Goal: Use online tool/utility: Use online tool/utility

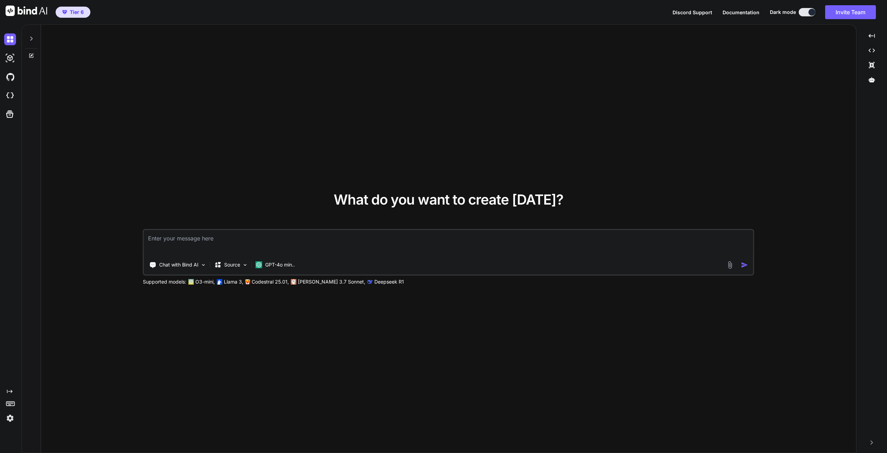
click at [5, 421] on img at bounding box center [10, 418] width 12 height 12
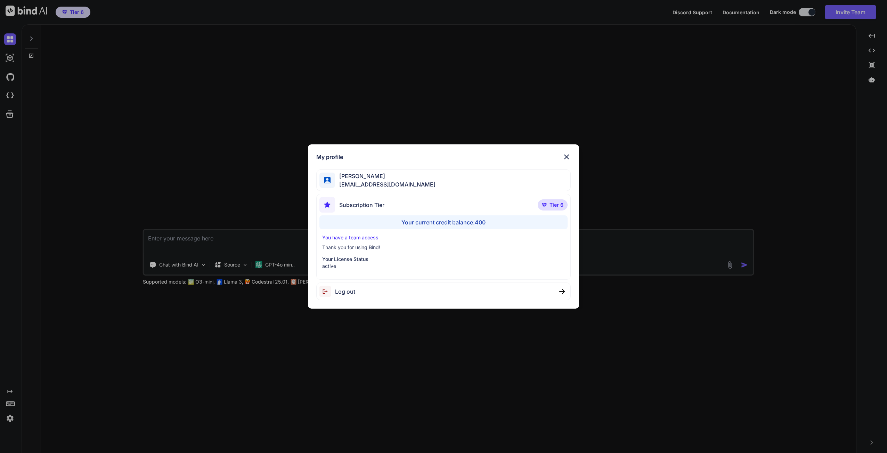
click at [235, 135] on div "My profile [PERSON_NAME] [EMAIL_ADDRESS][DOMAIN_NAME] Subscription Tier Tier 6 …" at bounding box center [443, 226] width 887 height 453
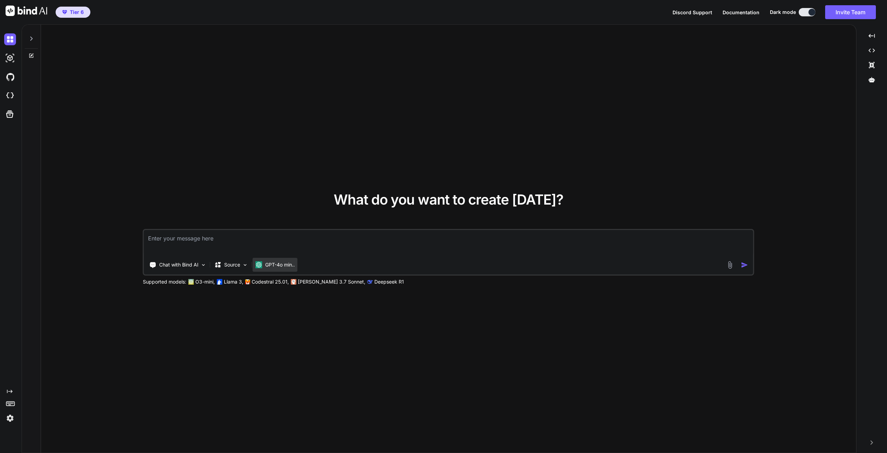
click at [279, 265] on p "GPT-4o min.." at bounding box center [280, 264] width 30 height 7
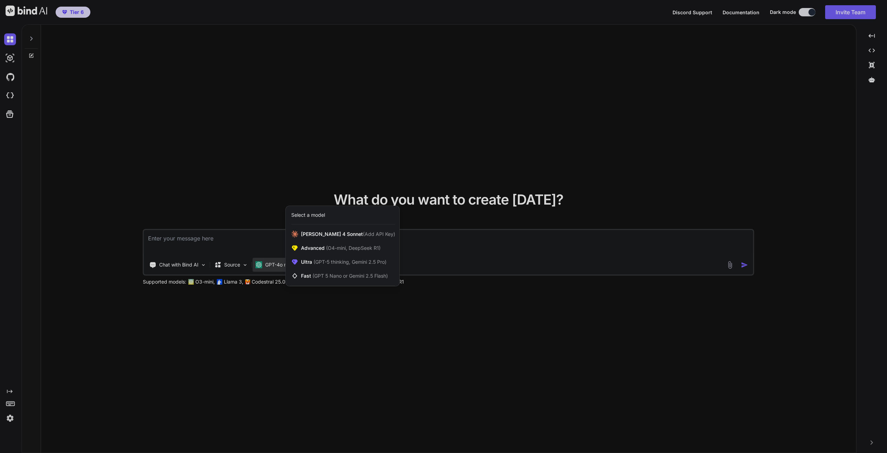
click at [8, 419] on div at bounding box center [443, 226] width 887 height 453
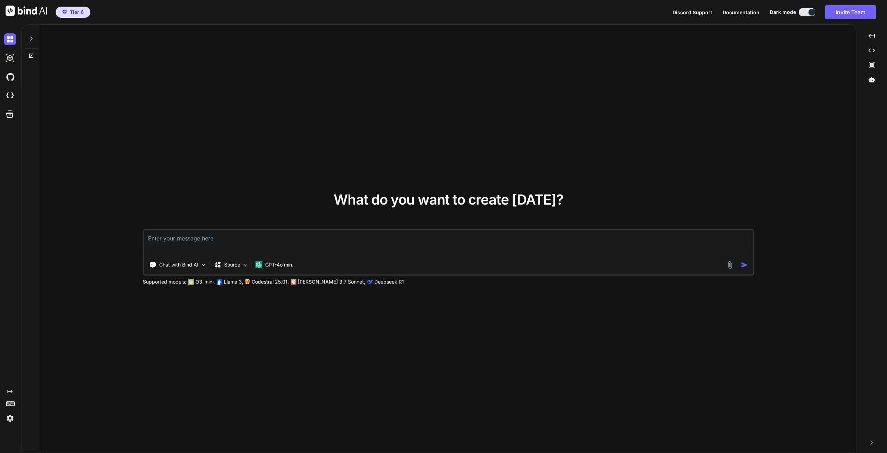
click at [8, 419] on img at bounding box center [10, 418] width 12 height 12
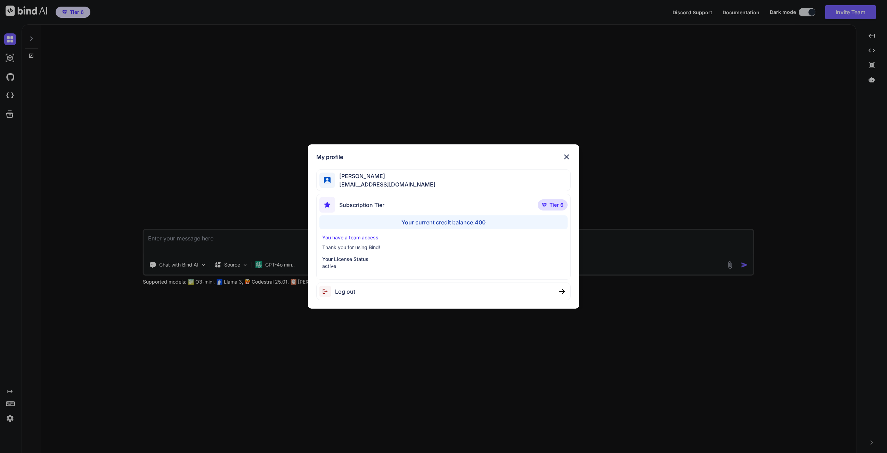
click at [254, 238] on div "My profile [PERSON_NAME] [EMAIL_ADDRESS][DOMAIN_NAME] Subscription Tier Tier 6 …" at bounding box center [443, 226] width 887 height 453
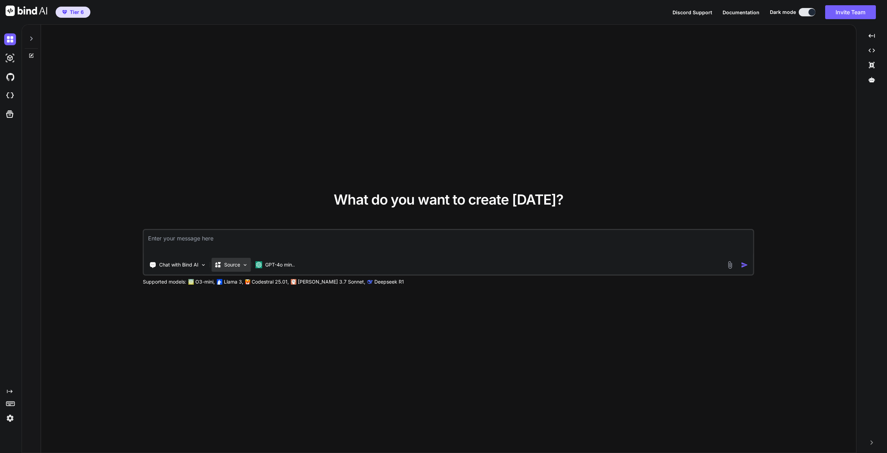
click at [234, 269] on div "Source" at bounding box center [231, 265] width 39 height 14
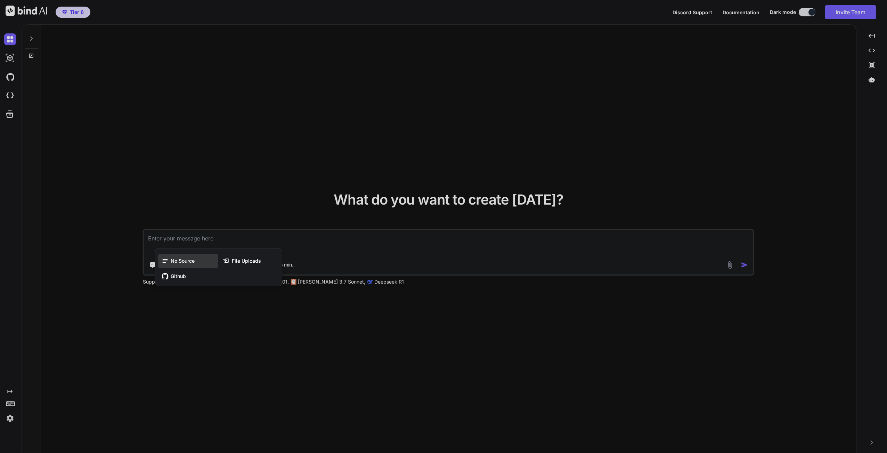
click at [189, 262] on span "No Source" at bounding box center [183, 260] width 24 height 7
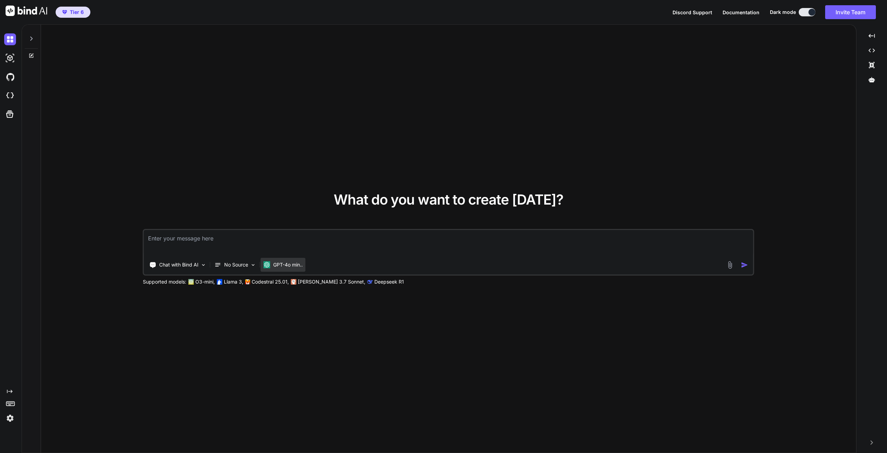
click at [291, 270] on div "GPT-4o min.." at bounding box center [283, 265] width 45 height 14
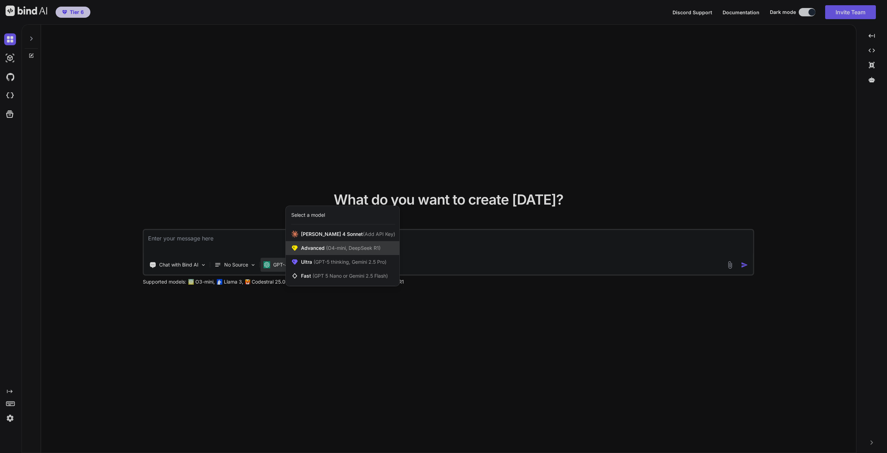
click at [336, 250] on span "(O4-mini, DeepSeek R1)" at bounding box center [353, 248] width 56 height 6
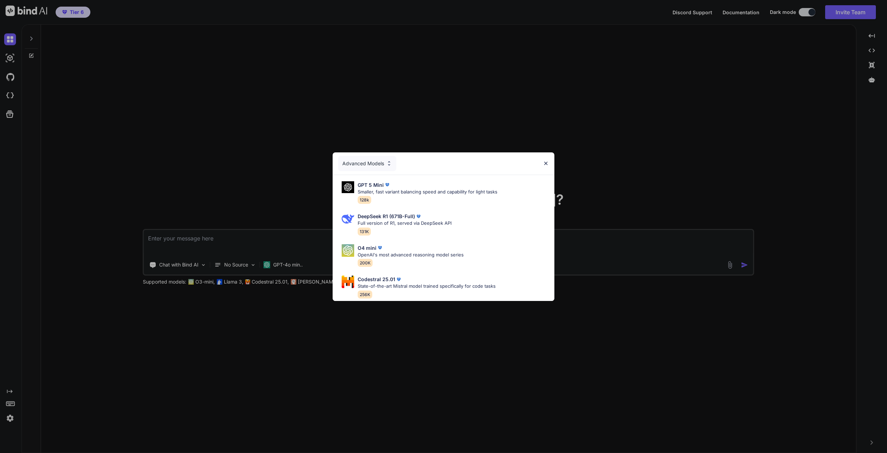
click at [277, 262] on div "Advanced Models GPT 5 Mini Smaller, fast variant balancing speed and capability…" at bounding box center [443, 226] width 887 height 453
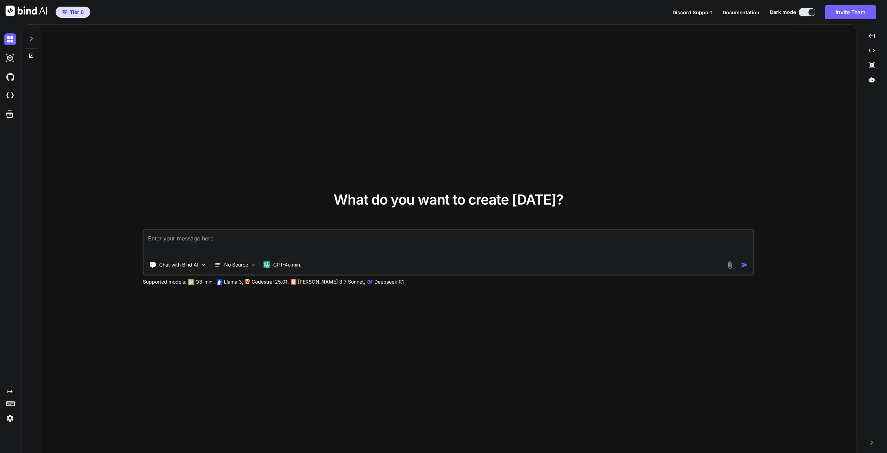
click at [277, 262] on p "GPT-4o min.." at bounding box center [288, 264] width 30 height 7
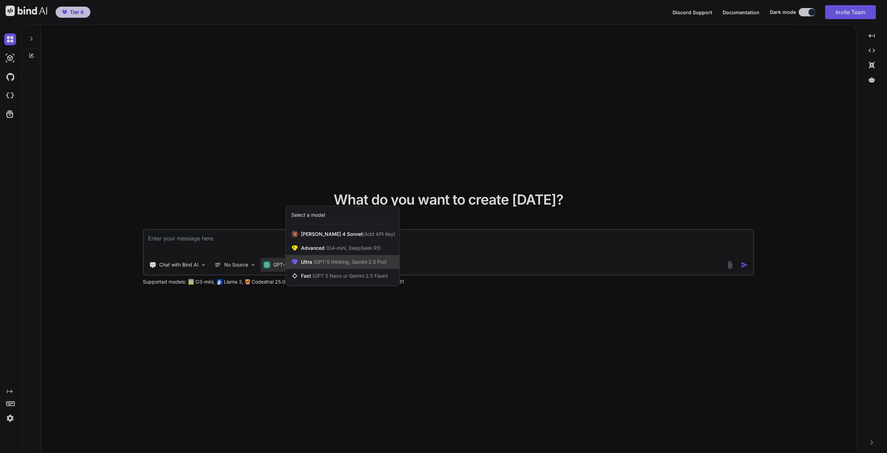
click at [341, 263] on span "(GPT-5 thinking, Gemini 2.5 Pro)" at bounding box center [349, 262] width 74 height 6
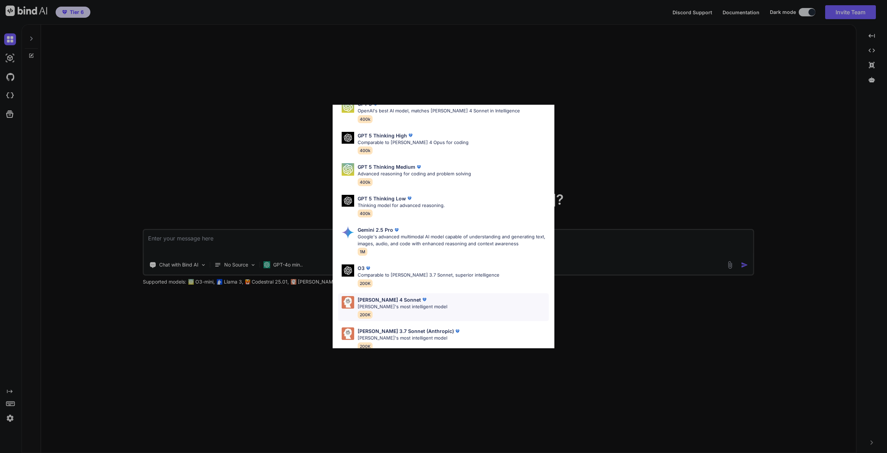
scroll to position [43, 0]
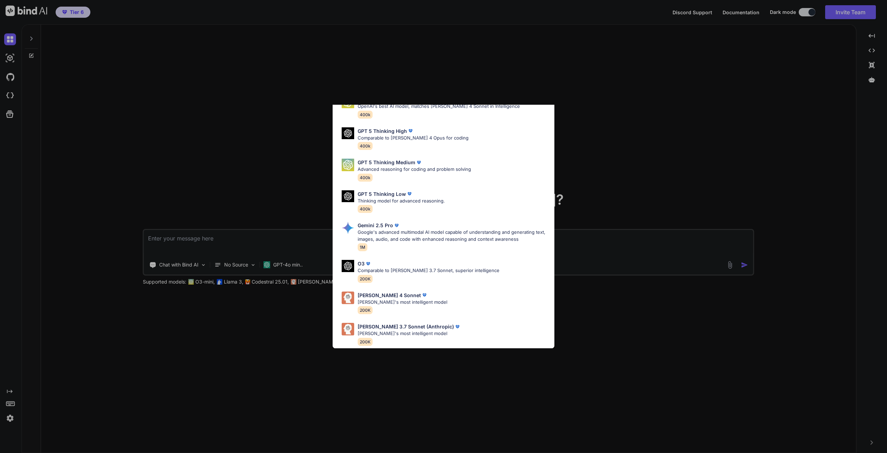
click at [421, 320] on div "[PERSON_NAME] 3.7 Sonnet (Anthropic) [PERSON_NAME]'s most intelligent model 200K" at bounding box center [443, 334] width 211 height 28
type textarea "x"
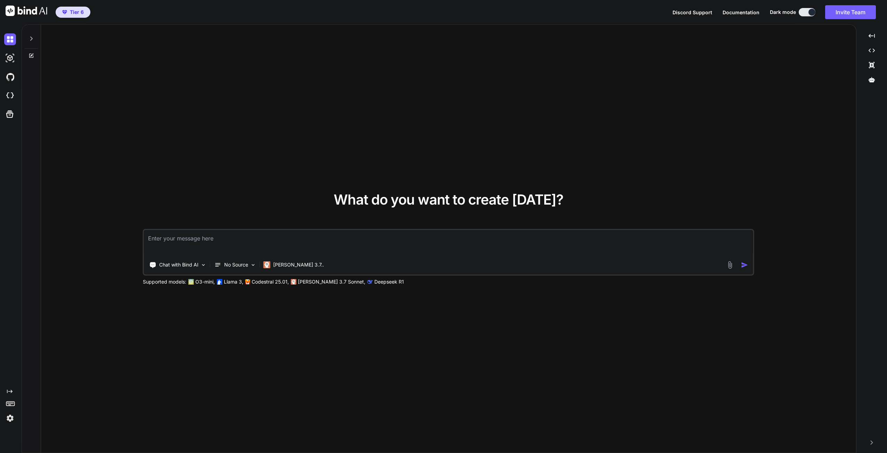
click at [229, 247] on textarea at bounding box center [448, 243] width 609 height 26
type textarea "A"
type textarea "x"
type textarea "Ad"
type textarea "x"
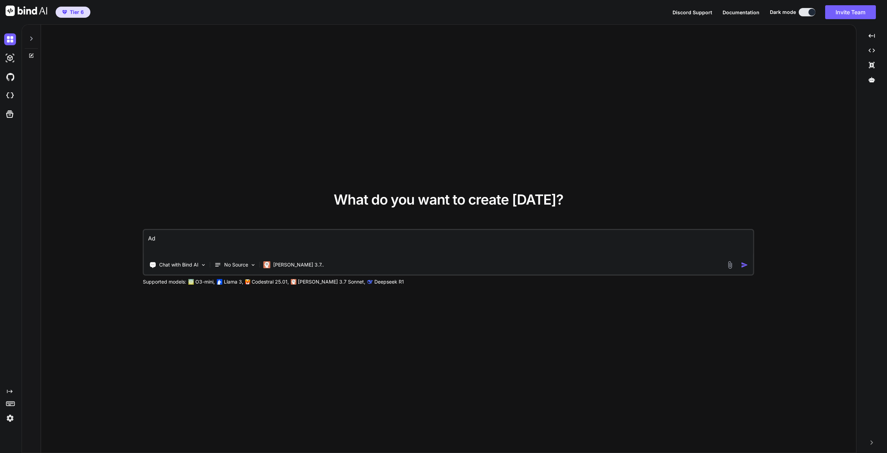
type textarea "Add"
type textarea "x"
type textarea "Add"
type textarea "x"
type textarea "Add C"
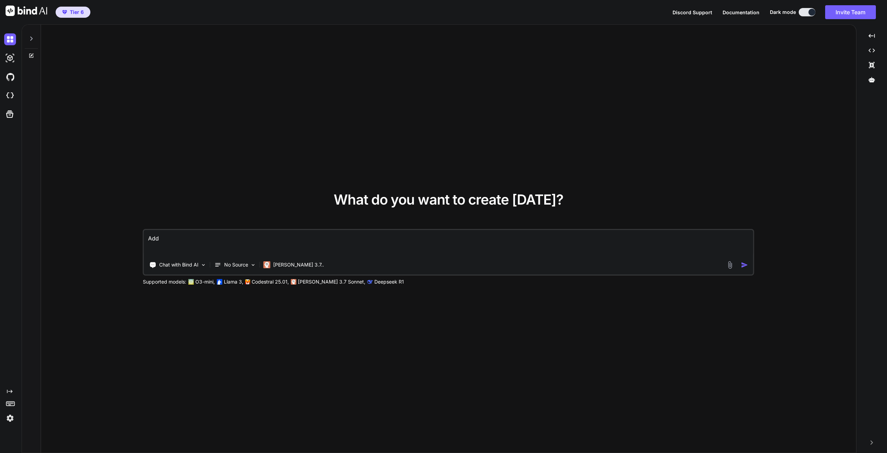
type textarea "x"
type textarea "Add Cs"
type textarea "x"
type textarea "Add Css"
type textarea "x"
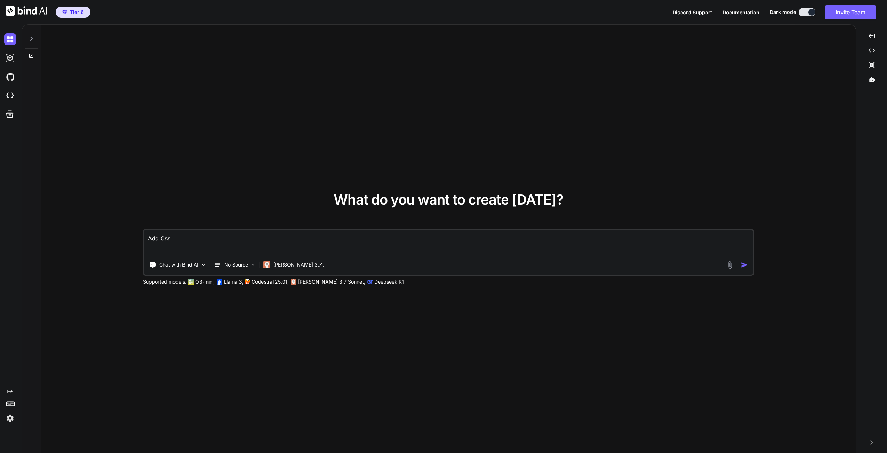
type textarea "Add Css"
type textarea "x"
type textarea "Add Css"
type textarea "x"
type textarea "Add Cs"
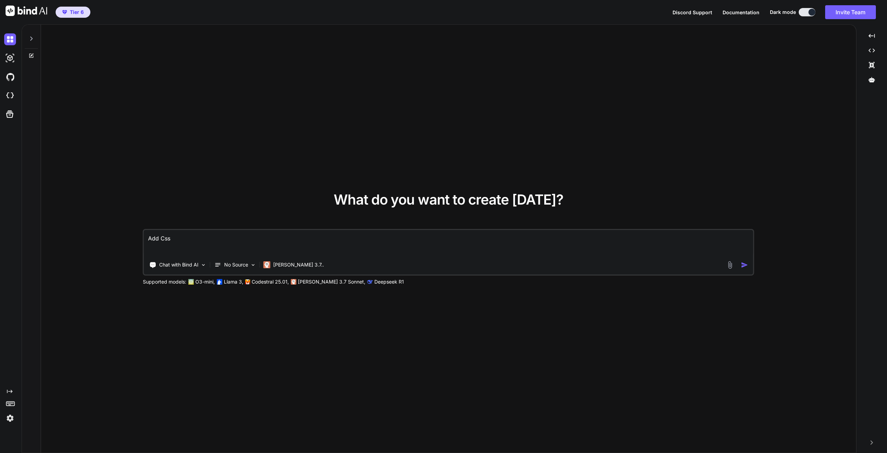
type textarea "x"
type textarea "Add C"
type textarea "x"
type textarea "Add CS"
type textarea "x"
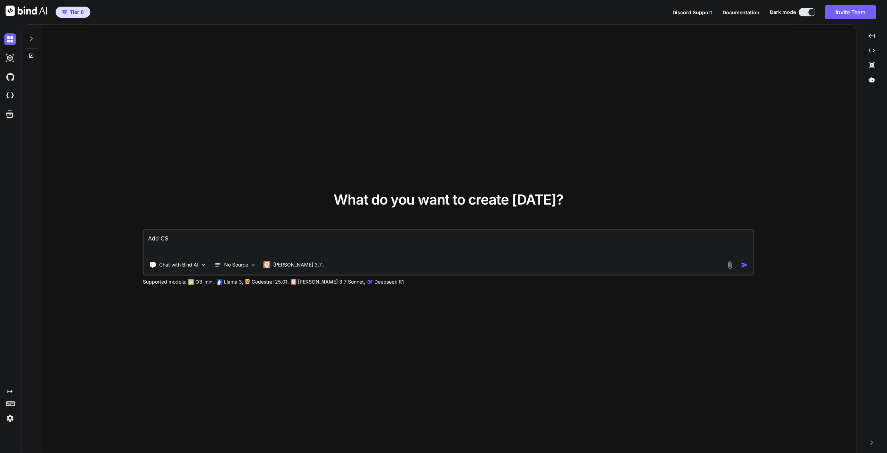
type textarea "Add CSS"
type textarea "x"
type textarea "Add CSS"
type textarea "x"
type textarea "Add CSS t"
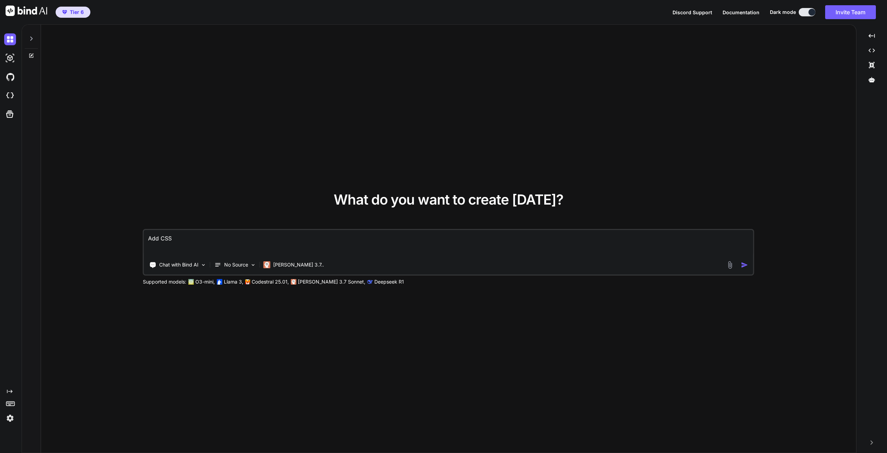
type textarea "x"
type textarea "Add CSS th"
type textarea "x"
type textarea "Add CSS tha"
type textarea "x"
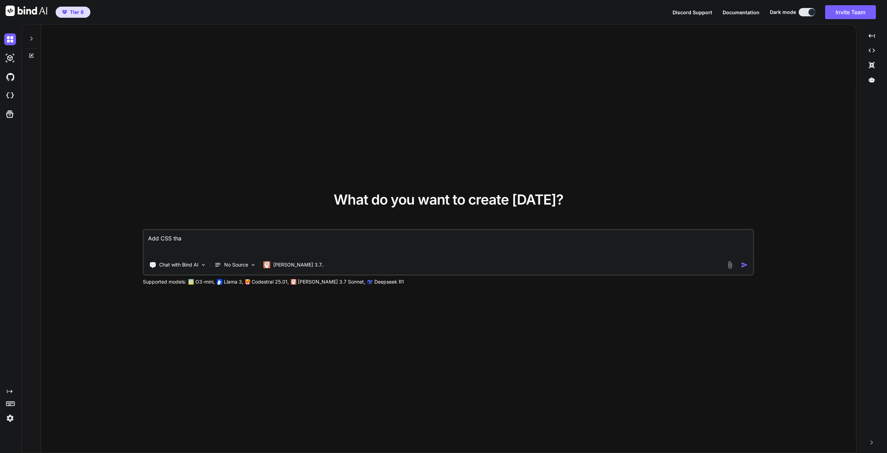
type textarea "Add CSS that"
type textarea "x"
type textarea "Add CSS that"
type textarea "x"
type textarea "Add CSS that p"
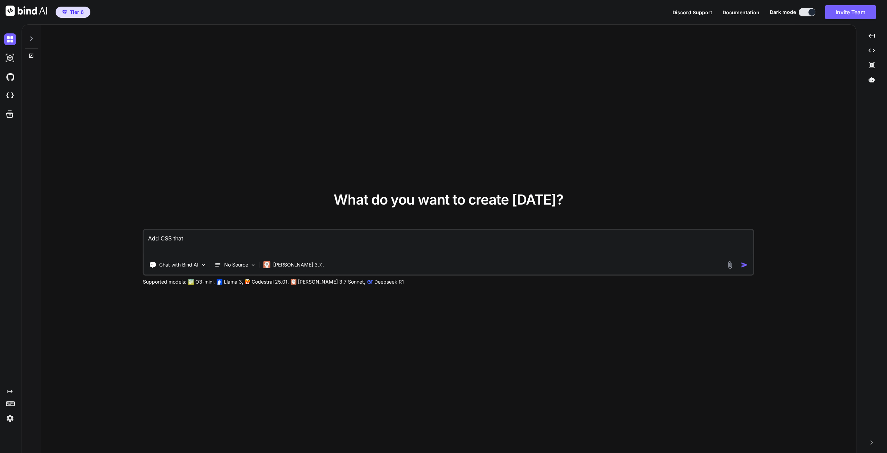
type textarea "x"
type textarea "Add CSS that pu"
type textarea "x"
type textarea "Add CSS that put"
type textarea "x"
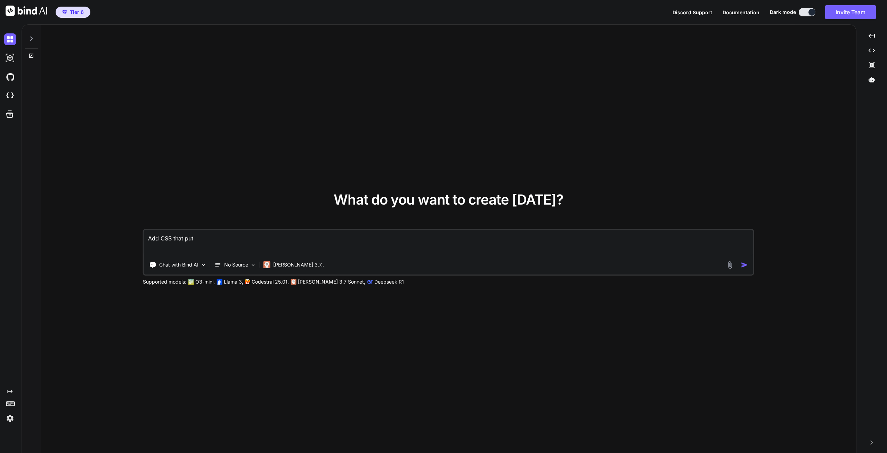
type textarea "Add CSS that puts"
type textarea "x"
type textarea "Add CSS that puts"
type textarea "x"
type textarea "Add CSS that puts a"
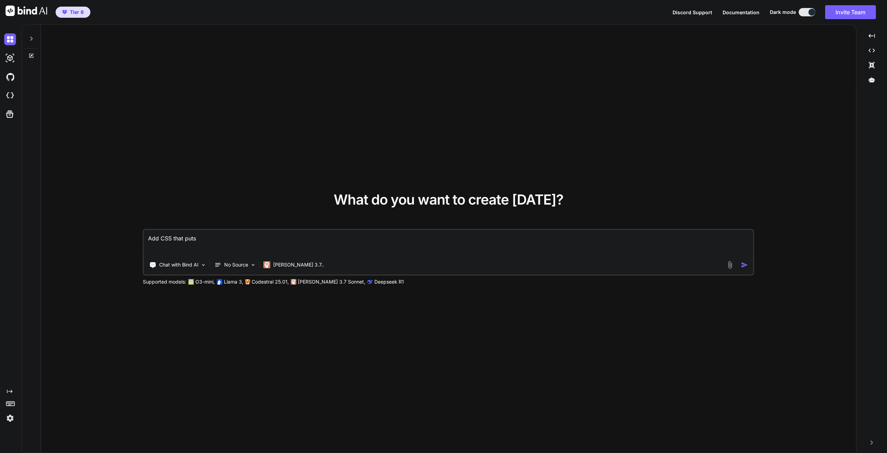
type textarea "x"
type textarea "Add CSS that puts a"
type textarea "x"
type textarea "Add CSS that puts a l"
type textarea "x"
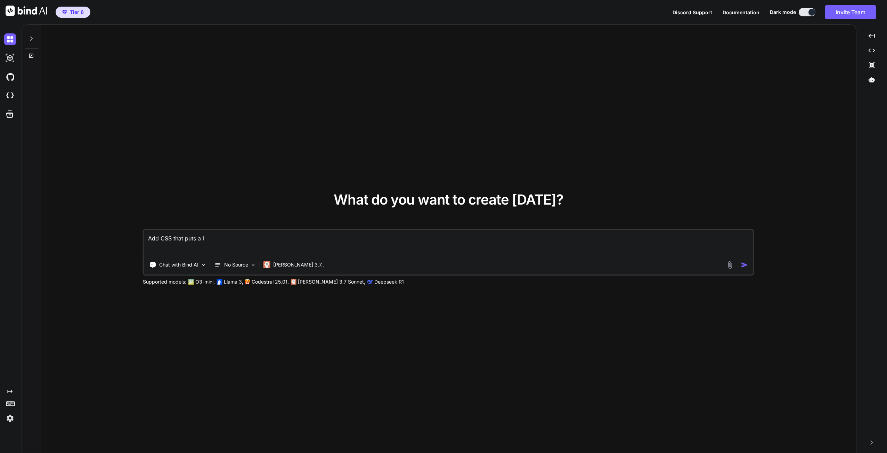
type textarea "Add CSS that puts a li"
type textarea "x"
type textarea "Add CSS that puts a lig"
type textarea "x"
type textarea "Add CSS that puts a ligh"
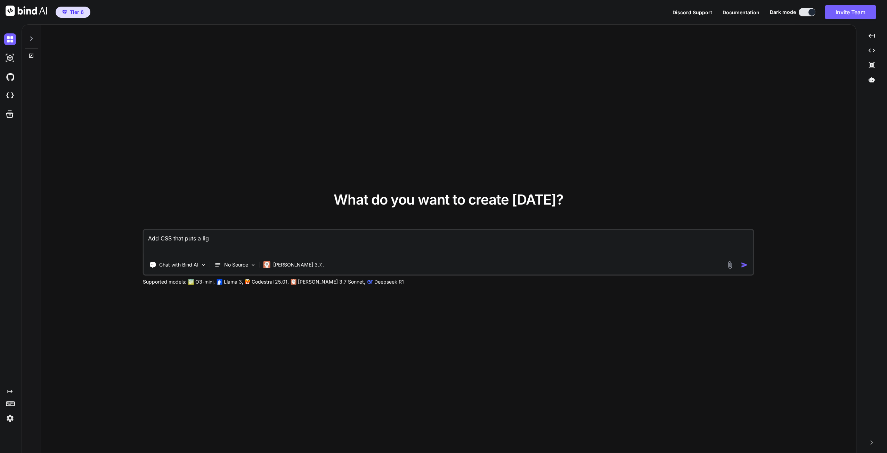
type textarea "x"
type textarea "Add CSS that puts a light"
type textarea "x"
type textarea "Add CSS that puts a light"
type textarea "x"
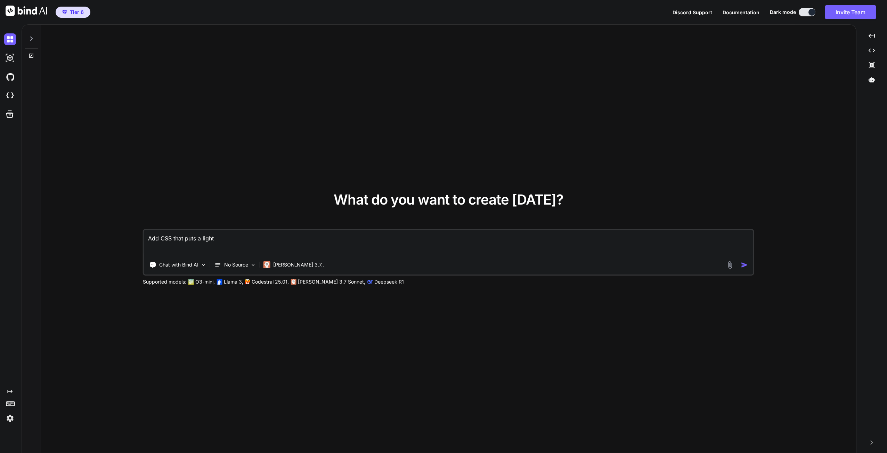
type textarea "Add CSS that puts a light c"
type textarea "x"
type textarea "Add CSS that puts a light co"
type textarea "x"
type textarea "Add CSS that puts a light col"
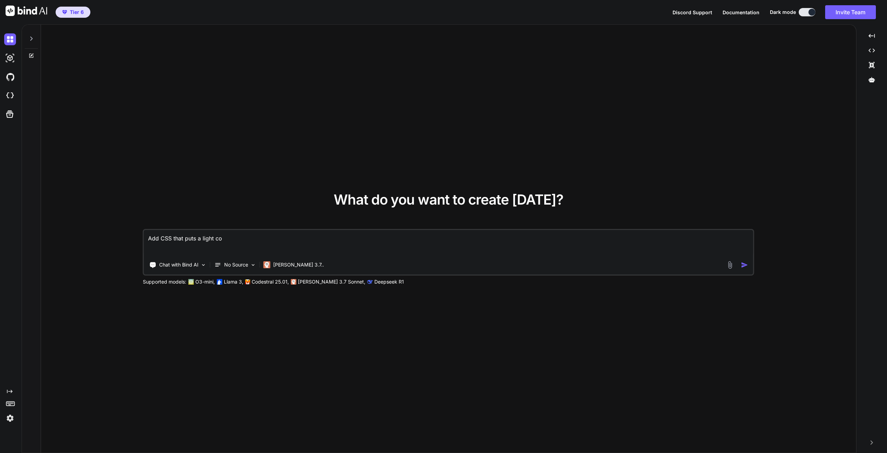
type textarea "x"
type textarea "Add CSS that puts a light colo"
type textarea "x"
type textarea "Add CSS that puts a light color"
type textarea "x"
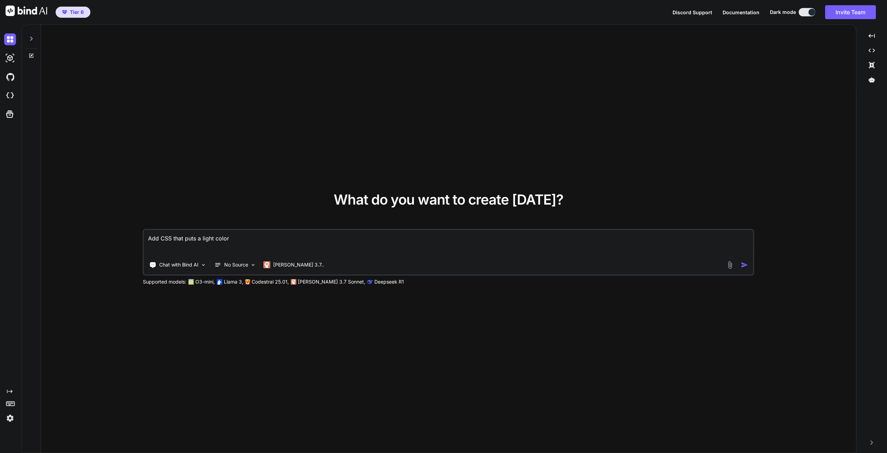
type textarea "Add CSS that puts a light colore"
type textarea "x"
type textarea "Add CSS that puts a light colored"
type textarea "x"
type textarea "Add CSS that puts a light colored"
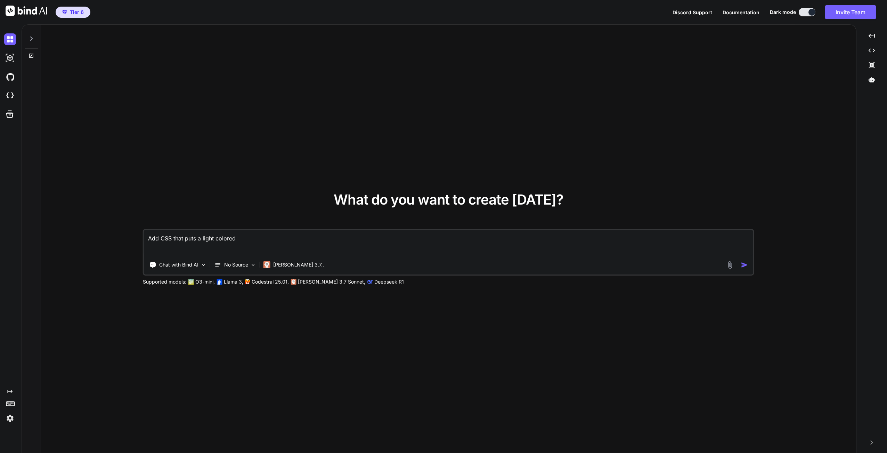
type textarea "x"
type textarea "Add CSS that puts a light colored u"
type textarea "x"
type textarea "Add CSS that puts a light colored un"
type textarea "x"
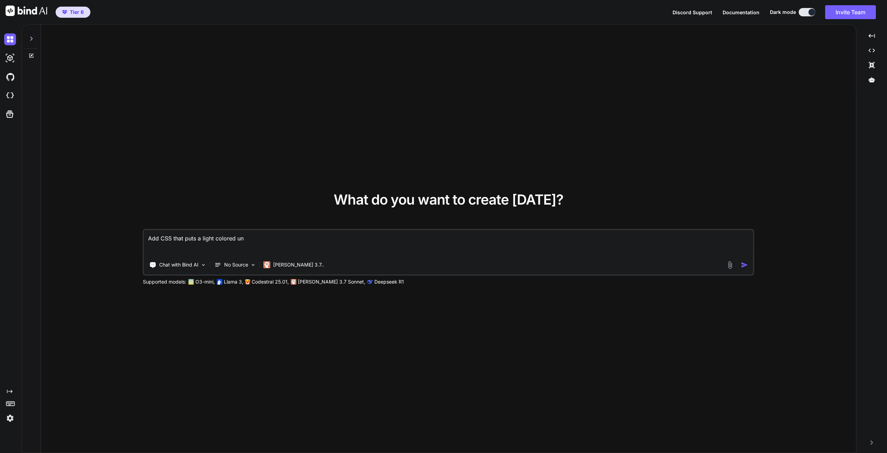
type textarea "Add CSS that puts a light colored und"
type textarea "x"
type textarea "Add CSS that puts a light colored unde"
type textarea "x"
type textarea "Add CSS that puts a light colored under"
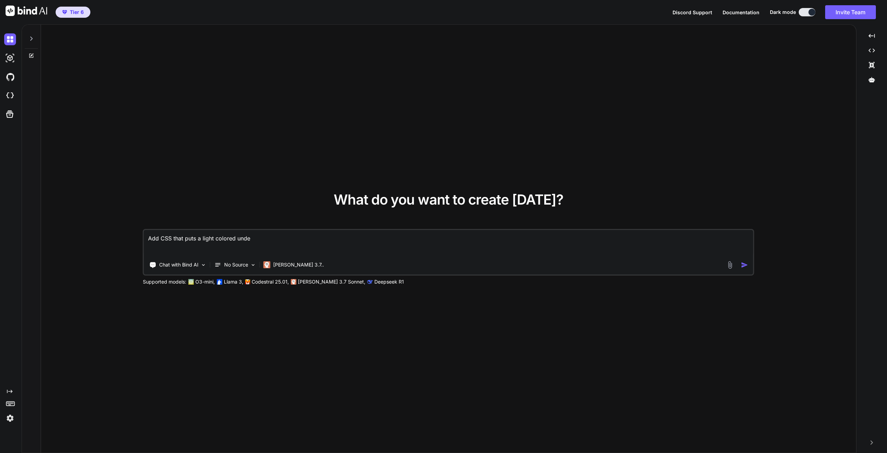
type textarea "x"
type textarea "Add CSS that puts a light colored underl"
type textarea "x"
type textarea "Add CSS that puts a light colored underli"
type textarea "x"
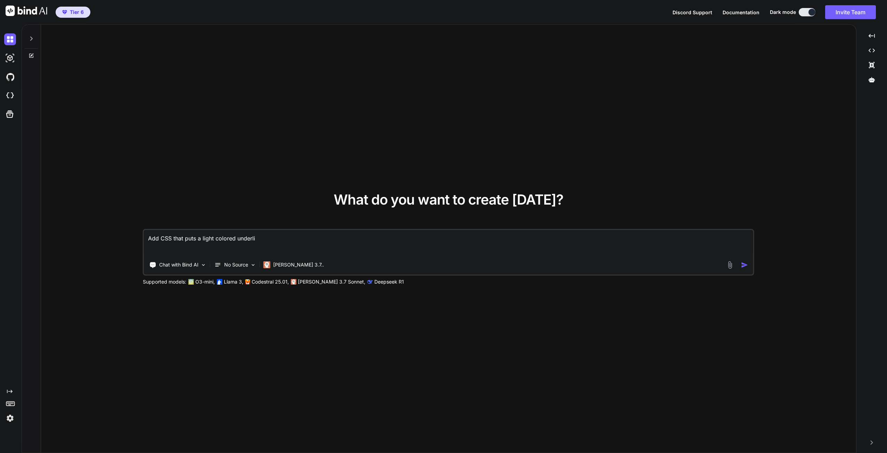
type textarea "Add CSS that puts a light colored underlin"
type textarea "x"
type textarea "Add CSS that puts a light colored underline"
type textarea "x"
type textarea "Add CSS that puts a light colored underline"
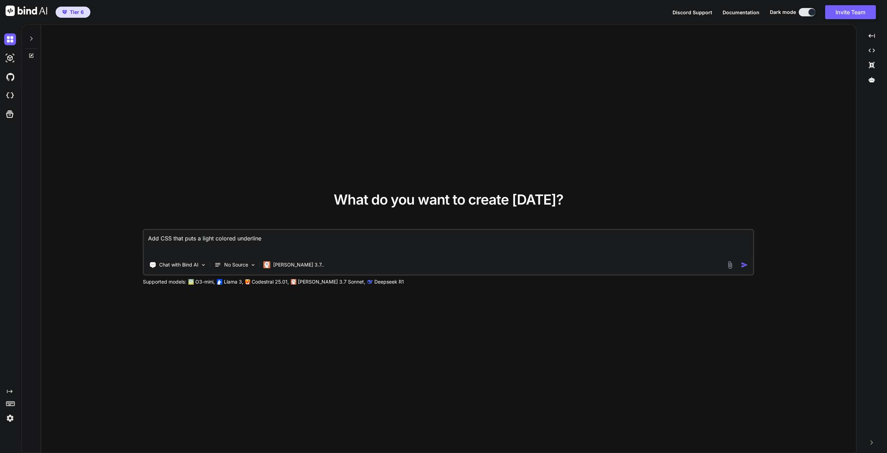
type textarea "x"
type textarea "Add CSS that puts a light colored underline a"
type textarea "x"
type textarea "Add CSS that puts a light colored underline ac"
type textarea "x"
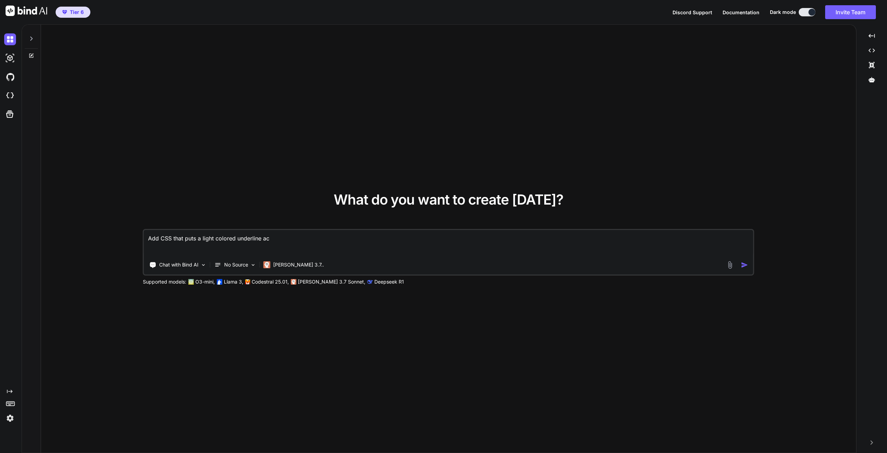
type textarea "Add CSS that puts a light colored underline acr"
type textarea "x"
type textarea "Add CSS that puts a light colored underline acro"
type textarea "x"
type textarea "Add CSS that puts a light colored underline acros"
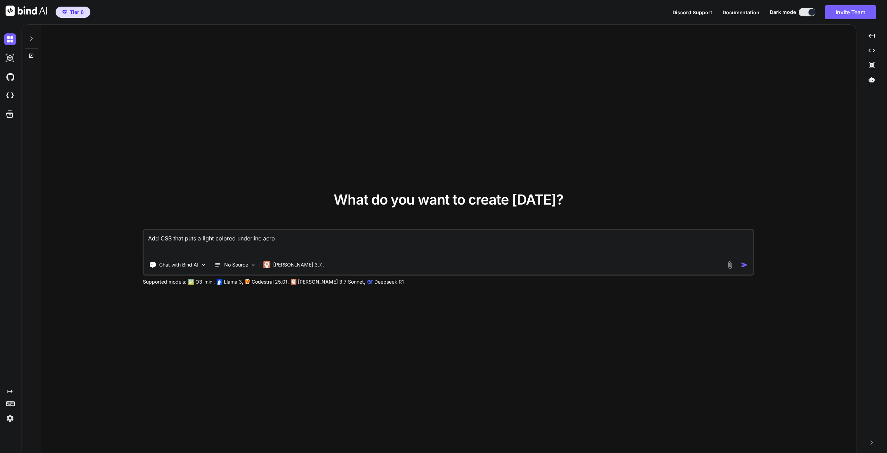
type textarea "x"
type textarea "Add CSS that puts a light colored underline across"
type textarea "x"
type textarea "Add CSS that puts a light colored underline across"
type textarea "x"
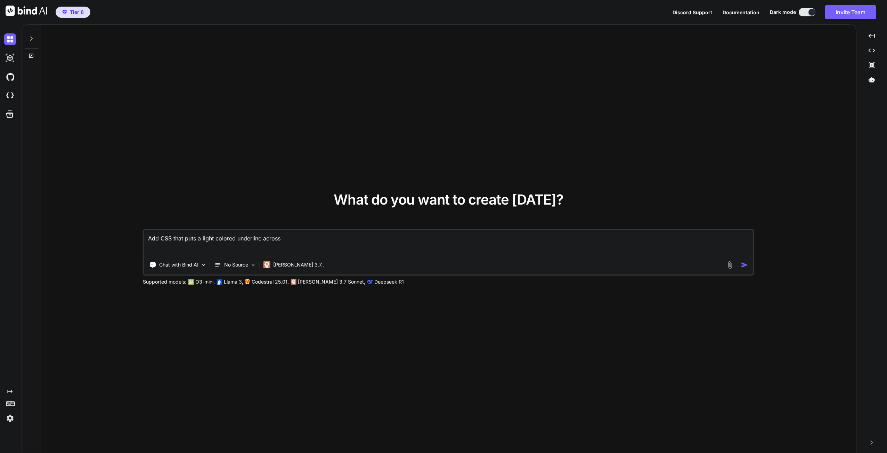
type textarea "Add CSS that puts a light colored underline across t"
type textarea "x"
type textarea "Add CSS that puts a light colored underline across th"
type textarea "x"
type textarea "Add CSS that puts a light colored underline across the"
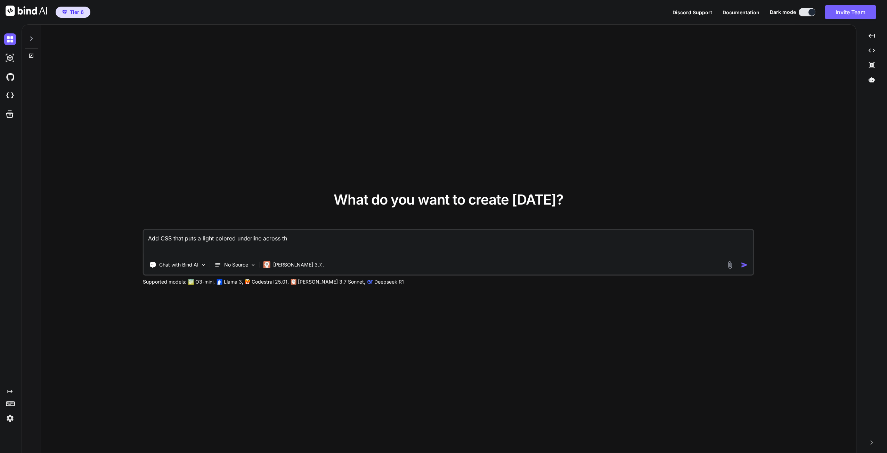
type textarea "x"
type textarea "Add CSS that puts a light colored underline across the"
type textarea "x"
type textarea "Add CSS that puts a light colored underline across the b"
type textarea "x"
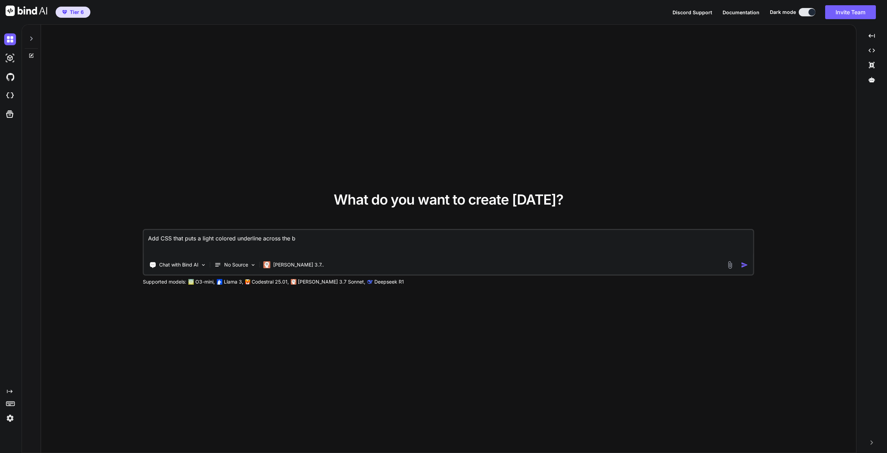
type textarea "Add CSS that puts a light colored underline across the bo"
type textarea "x"
type textarea "Add CSS that puts a light colored underline across the bot"
type textarea "x"
type textarea "Add CSS that puts a light colored underline across the [PERSON_NAME]"
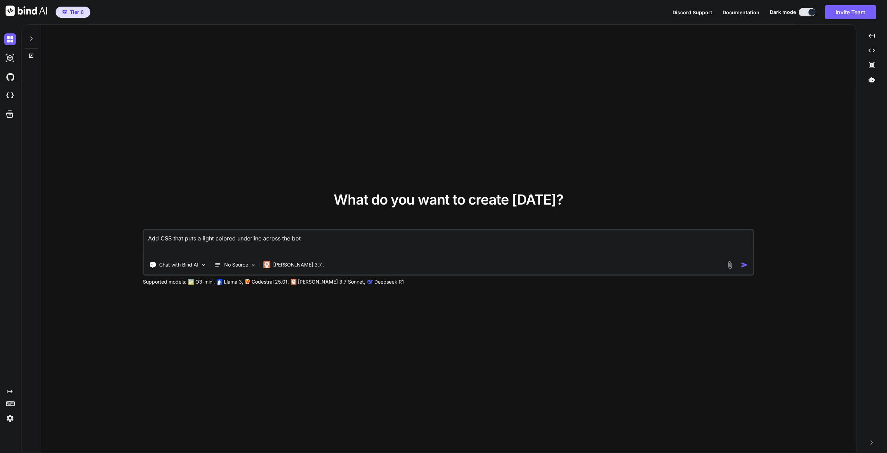
type textarea "x"
type textarea "Add CSS that puts a light colored underline across the [PERSON_NAME]"
type textarea "x"
type textarea "Add CSS that puts a light colored underline across the bottom"
type textarea "x"
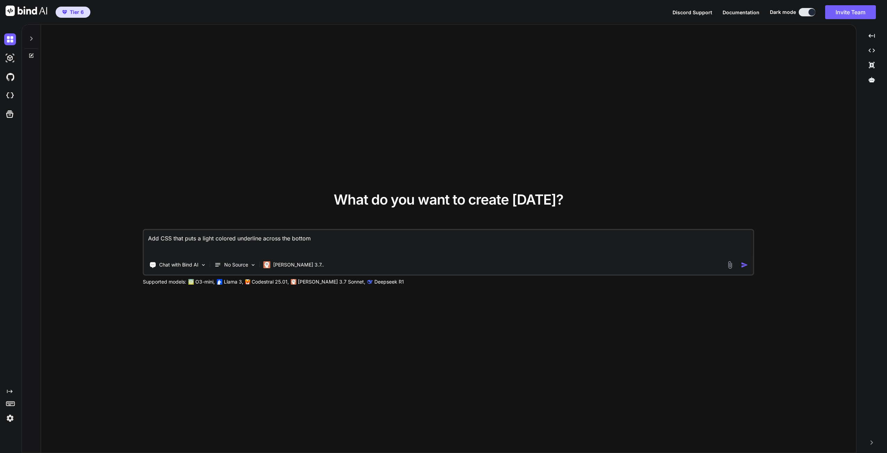
type textarea "Add CSS that puts a light colored underline across the bottom"
type textarea "x"
type textarea "Add CSS that puts a light colored underline across the bottom o"
type textarea "x"
type textarea "Add CSS that puts a light colored underline across the bottom of"
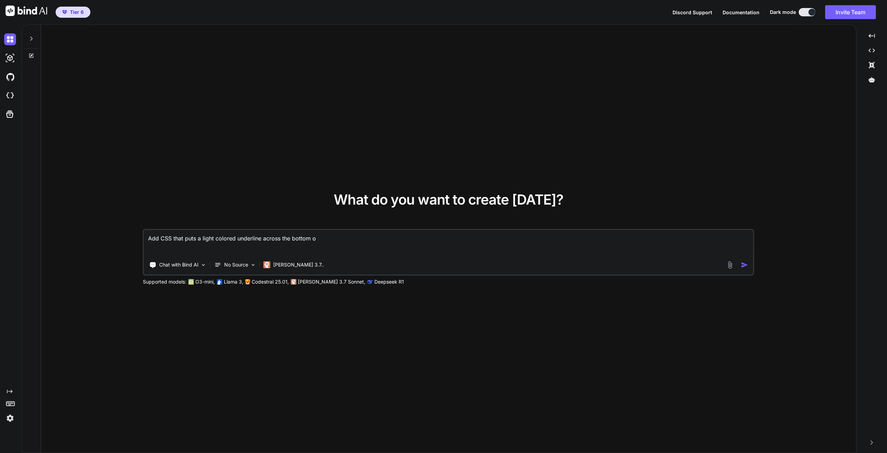
type textarea "x"
type textarea "Add CSS that puts a light colored underline across the bottom of"
type textarea "x"
type textarea "Add CSS that puts a light colored underline across the bottom of t"
type textarea "x"
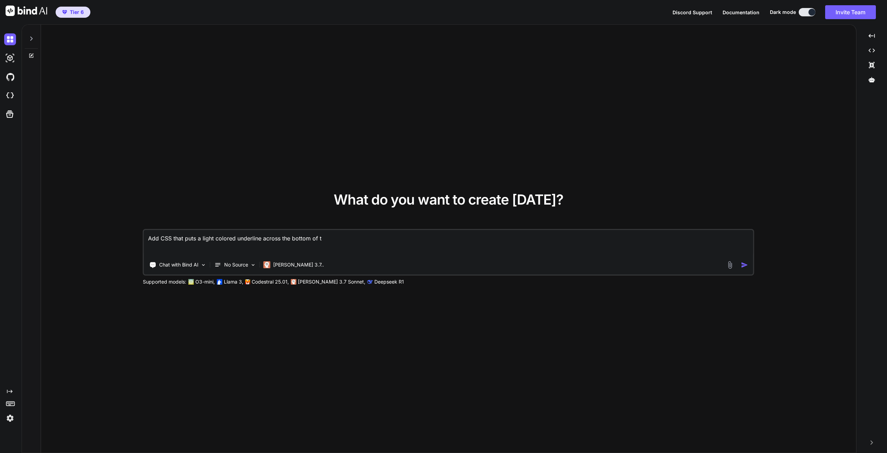
type textarea "Add CSS that puts a light colored underline across the bottom of th"
type textarea "x"
type textarea "Add CSS that puts a light colored underline across the bottom of the"
type textarea "x"
type textarea "Add CSS that puts a light colored underline across the bottom of the"
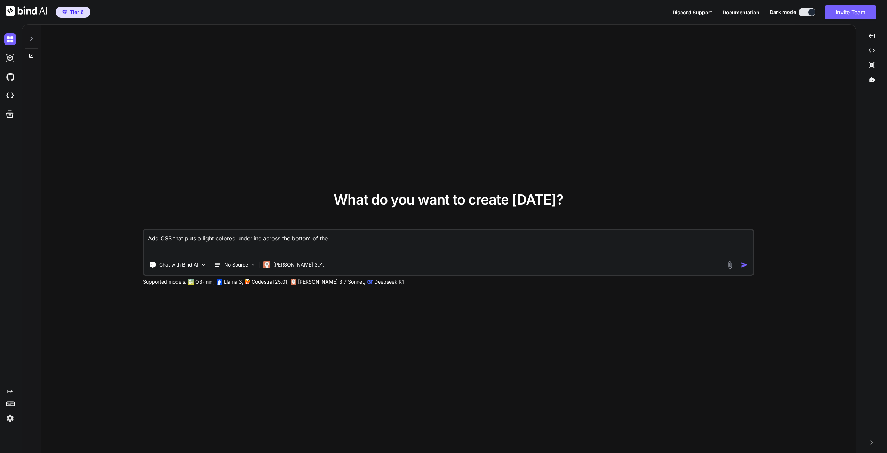
type textarea "x"
type textarea "Add CSS that puts a light colored underline across the bottom of the t"
type textarea "x"
type textarea "Add CSS that puts a light colored underline across the bottom of the ta"
type textarea "x"
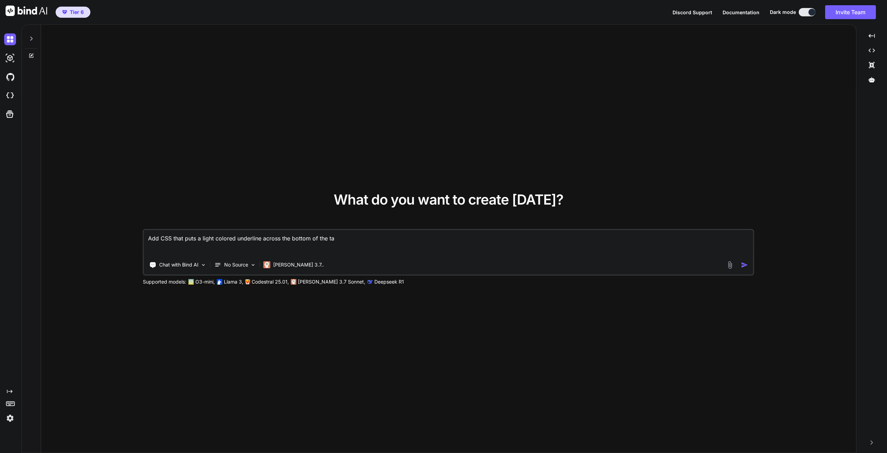
type textarea "Add CSS that puts a light colored underline across the bottom of the tab"
type textarea "x"
type textarea "Add CSS that puts a light colored underline across the bottom of the tabs"
type textarea "x"
type textarea "Add CSS that puts a light colored underline across the bottom of the tabs"
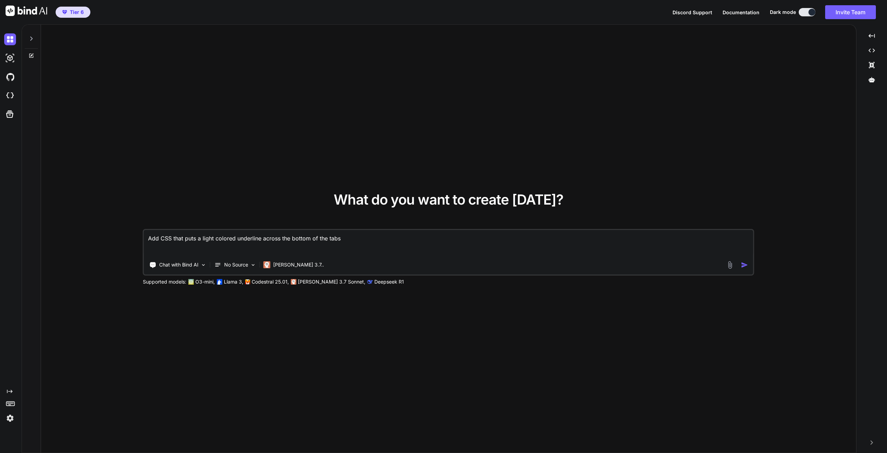
type textarea "x"
type textarea "Add CSS that puts a light colored underline across the bottom of the tabs t"
type textarea "x"
type textarea "Add CSS that puts a light colored underline across the bottom of the tabs te"
type textarea "x"
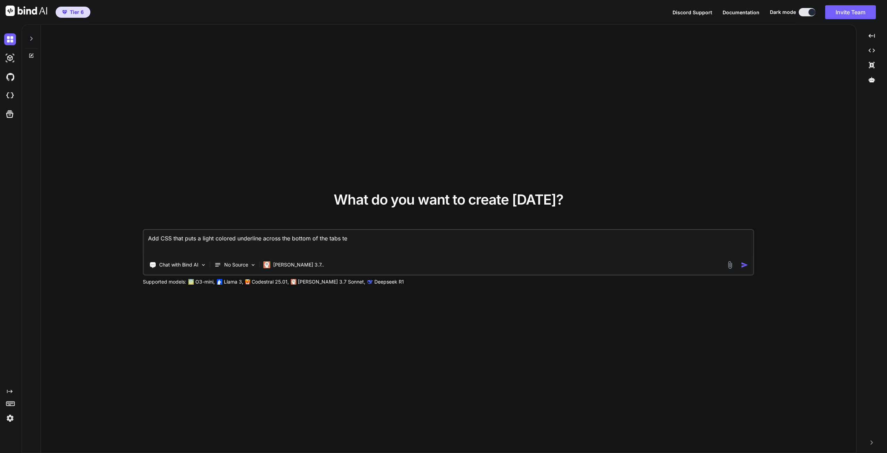
type textarea "Add CSS that puts a light colored underline across the bottom of the tabs teh"
type textarea "x"
type textarea "Add CSS that puts a light colored underline across the bottom of the tabs teh"
type textarea "x"
type textarea "Add CSS that puts a light colored underline across the bottom of the tabs teh f"
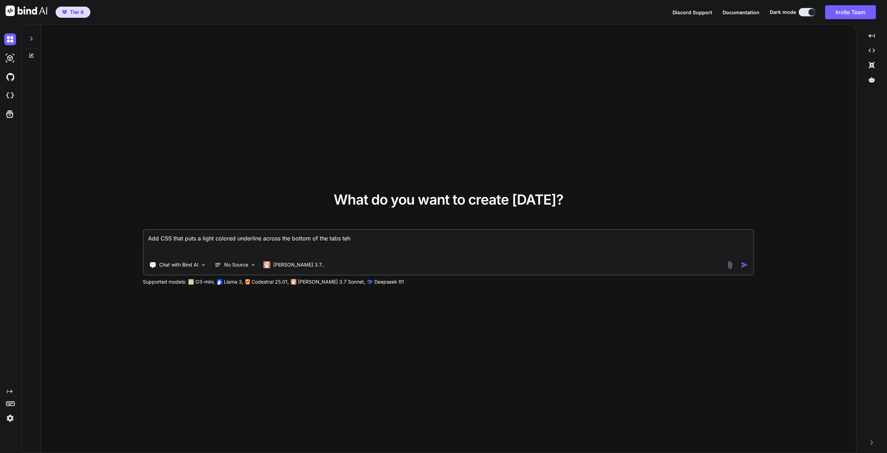
type textarea "x"
type textarea "Add CSS that puts a light colored underline across the bottom of the tabs teh fu"
type textarea "x"
type textarea "Add CSS that puts a light colored underline across the bottom of the tabs teh f"
type textarea "x"
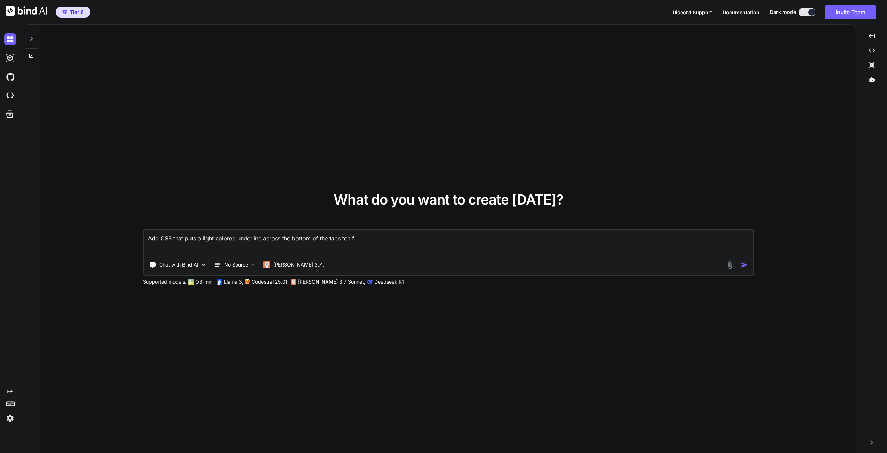
type textarea "Add CSS that puts a light colored underline across the bottom of the tabs teh"
type textarea "x"
type textarea "Add CSS that puts a light colored underline across the bottom of the tabs teh"
type textarea "x"
type textarea "Add CSS that puts a light colored underline across the bottom of the tabs te"
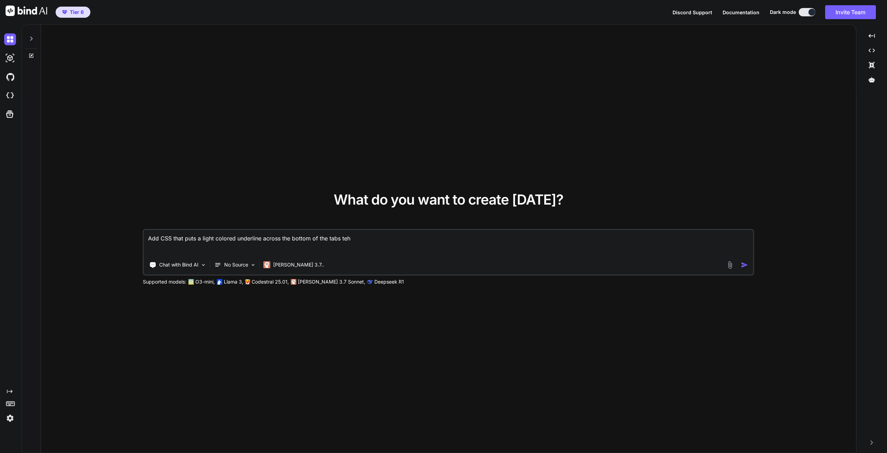
type textarea "x"
type textarea "Add CSS that puts a light colored underline across the bottom of the tabs teh"
type textarea "x"
type textarea "Add CSS that puts a light colored underline across the bottom of the tabs te"
type textarea "x"
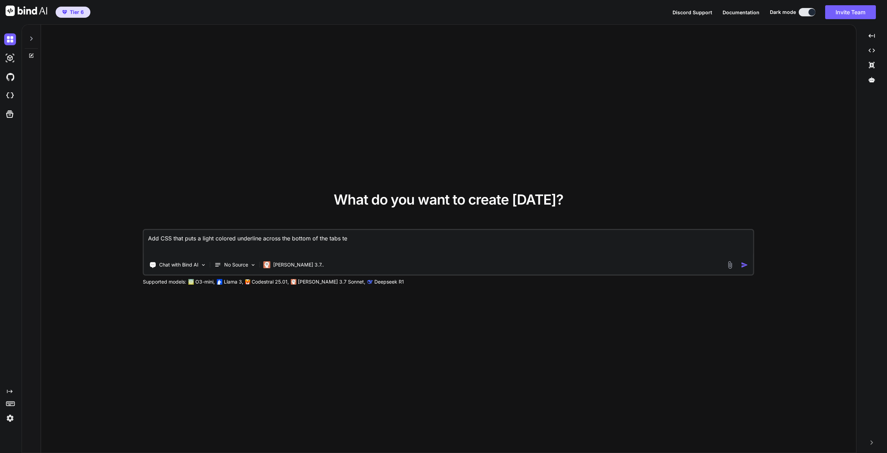
type textarea "Add CSS that puts a light colored underline across the bottom of the tabs t"
type textarea "x"
type textarea "Add CSS that puts a light colored underline across the bottom of the tabs th"
type textarea "x"
type textarea "Add CSS that puts a light colored underline across the bottom of the tabs the"
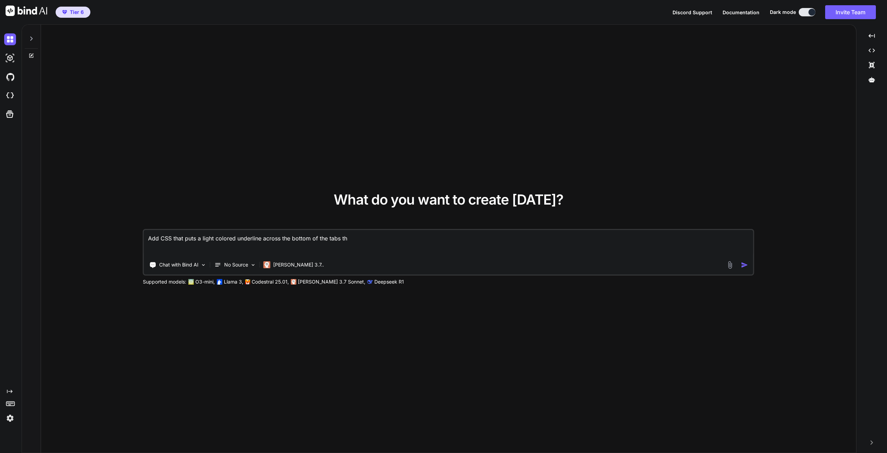
type textarea "x"
type textarea "Add CSS that puts a light colored underline across the bottom of the tabs the"
type textarea "x"
type textarea "Add CSS that puts a light colored underline across the bottom of the tabs the f"
type textarea "x"
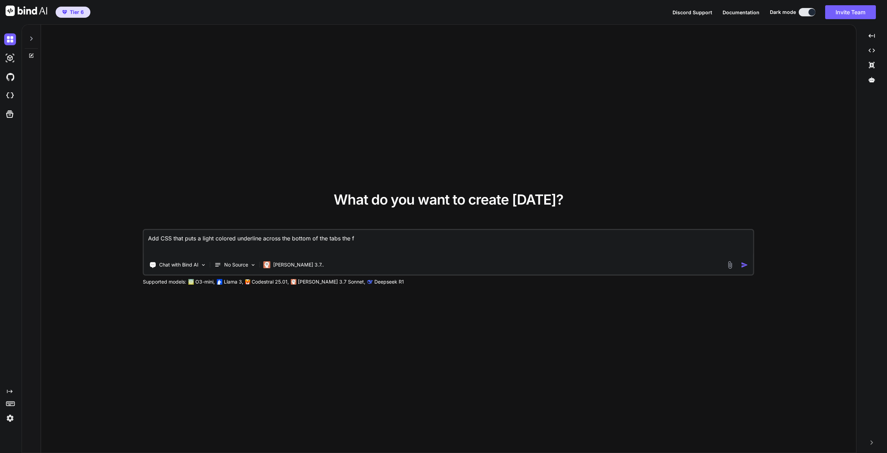
type textarea "Add CSS that puts a light colored underline across the bottom of the tabs the fu"
type textarea "x"
type textarea "Add CSS that puts a light colored underline across the bottom of the tabs the f…"
type textarea "x"
type textarea "Add CSS that puts a light colored underline across the bottom of the tabs the f…"
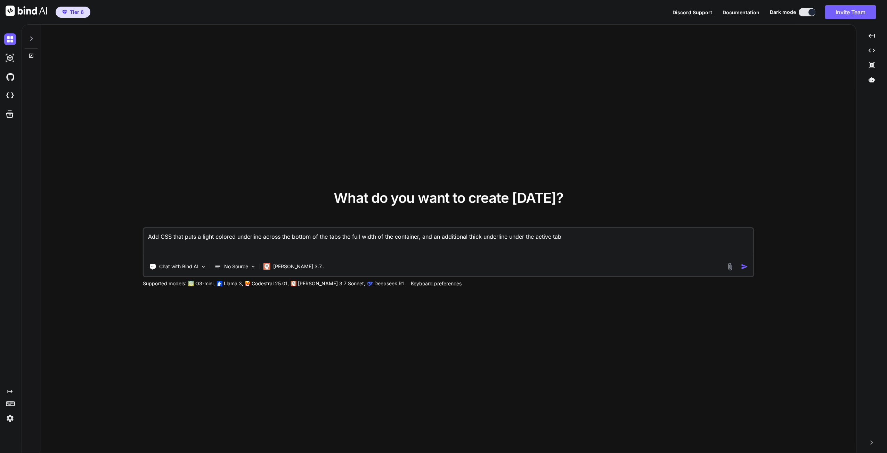
paste textarea "[URL][DOMAIN_NAME]"
drag, startPoint x: 241, startPoint y: 251, endPoint x: 143, endPoint y: 251, distance: 97.7
click at [143, 251] on div "Add CSS that puts a light colored underline across the bottom of the tabs the f…" at bounding box center [448, 252] width 611 height 50
paste textarea "<div class="wp-block-cloudcatch-tabs__container wp-block-cloudcatch-tabs-is-lay…"
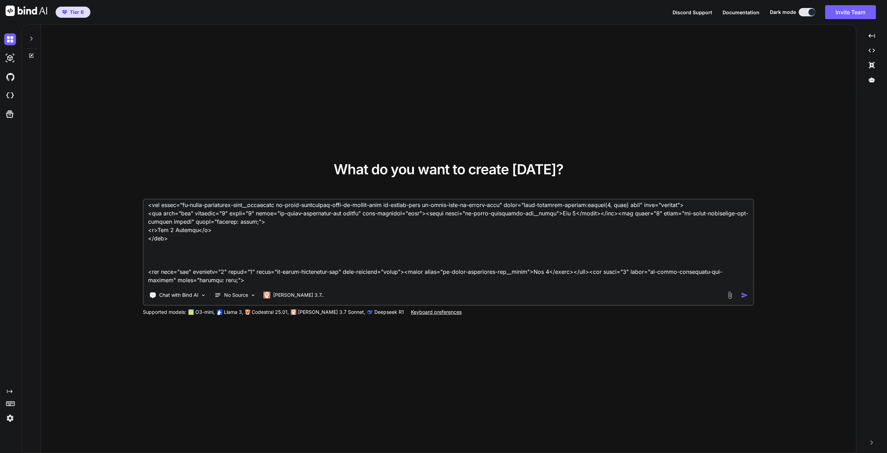
scroll to position [0, 0]
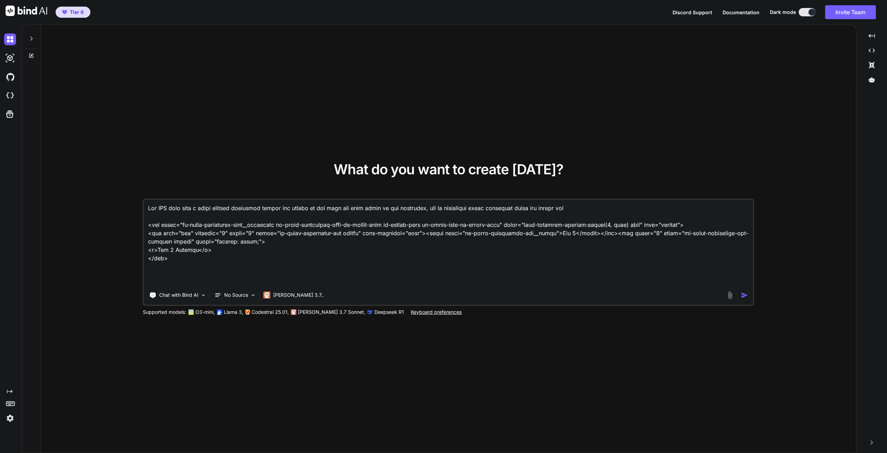
click at [158, 271] on textarea at bounding box center [448, 243] width 609 height 86
click at [160, 262] on textarea at bounding box center [448, 243] width 609 height 86
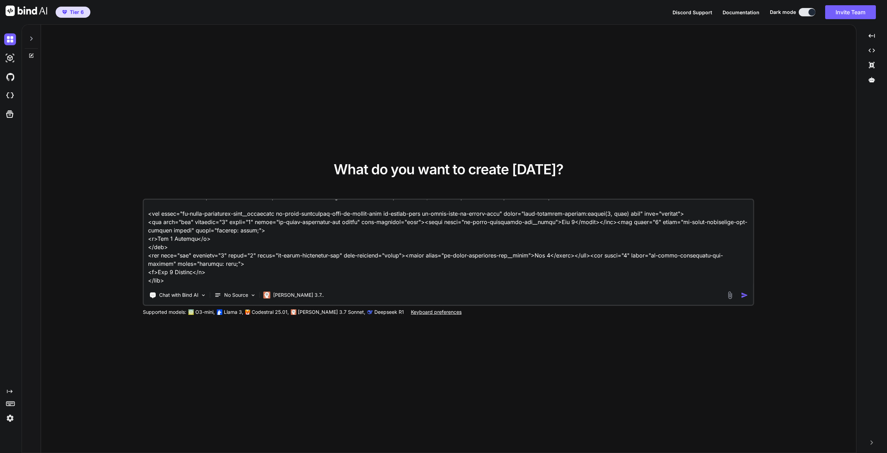
scroll to position [70, 0]
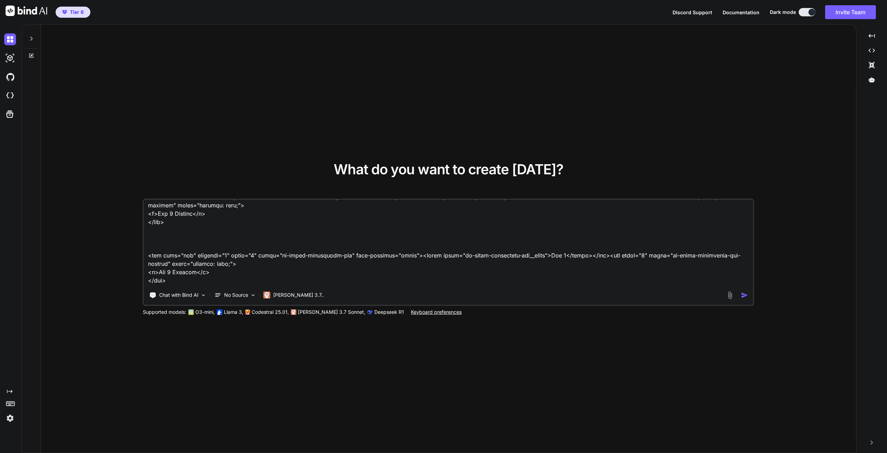
click at [168, 229] on textarea at bounding box center [448, 243] width 609 height 86
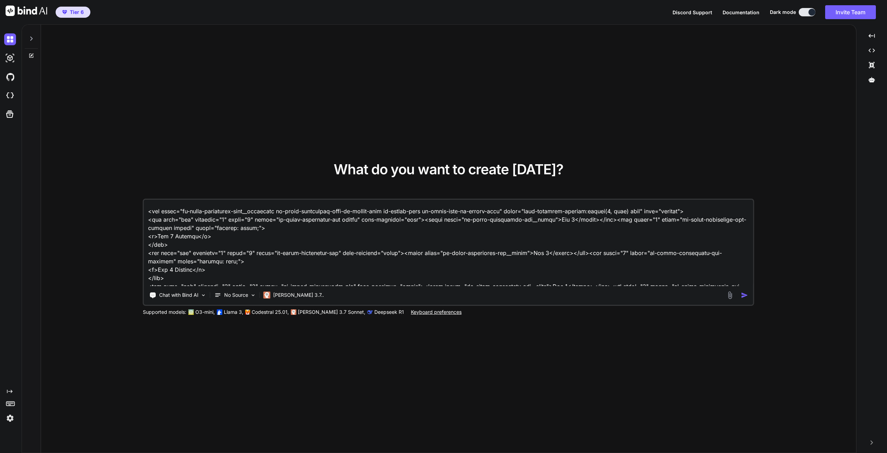
scroll to position [0, 0]
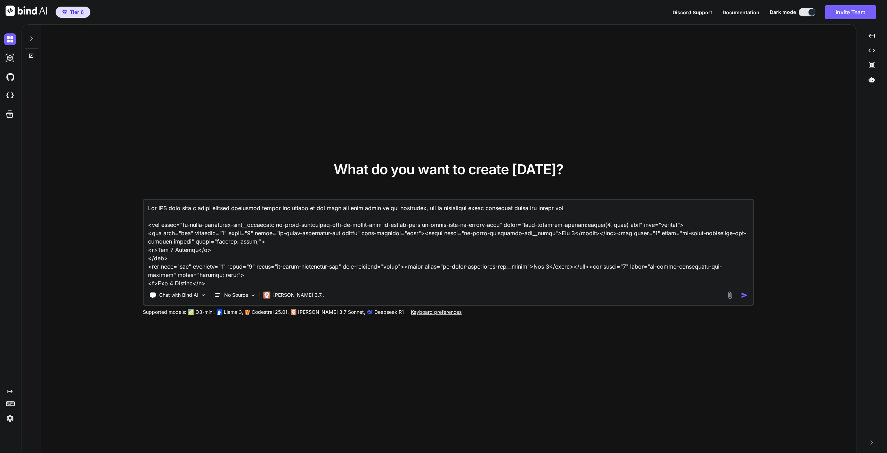
click at [745, 296] on img "button" at bounding box center [744, 294] width 7 height 7
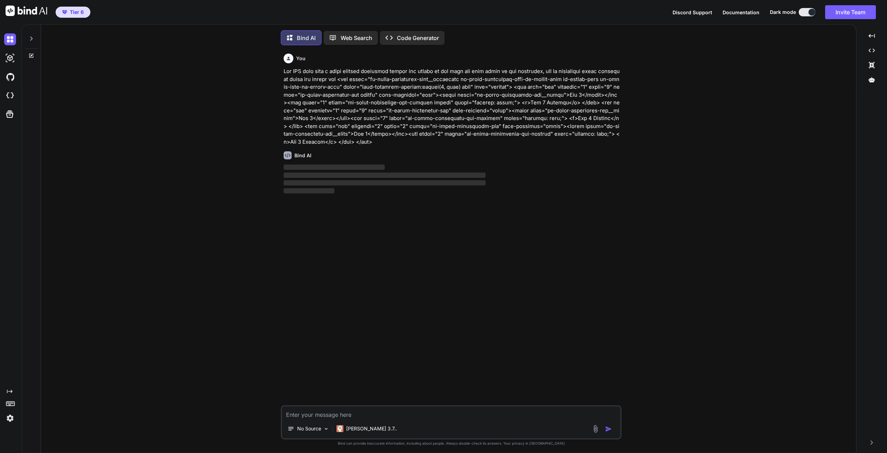
scroll to position [3, 0]
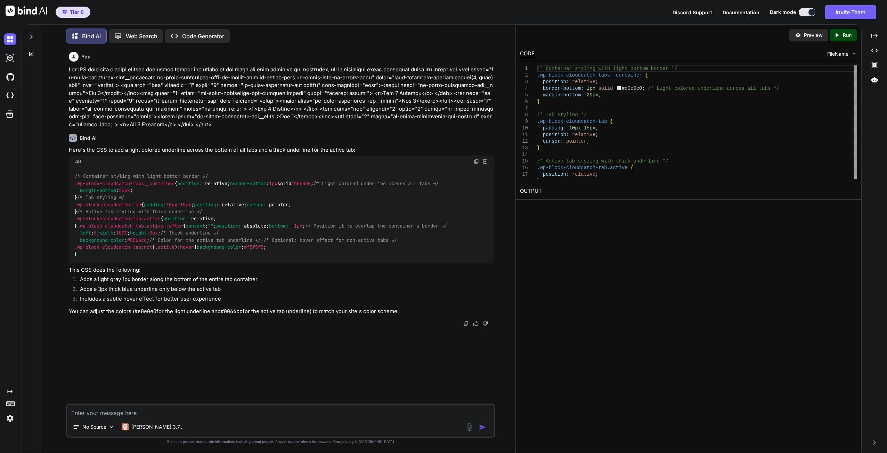
click at [845, 38] on p "Run" at bounding box center [847, 35] width 9 height 7
click at [811, 39] on div "Preview" at bounding box center [808, 35] width 39 height 13
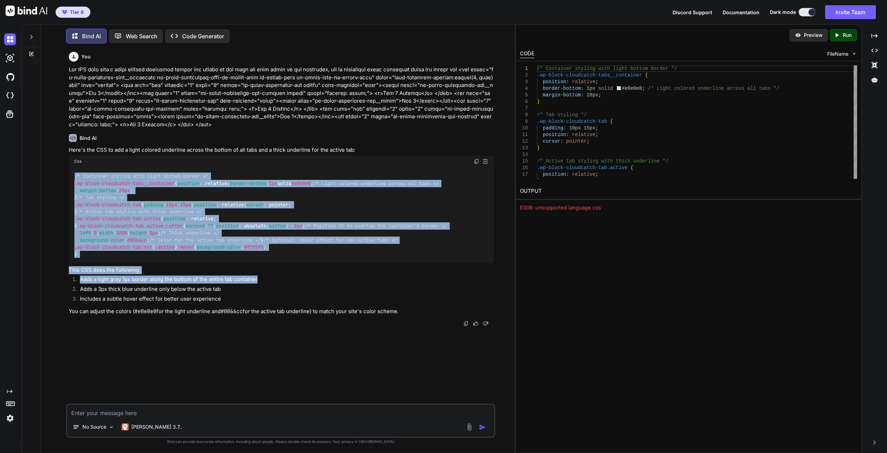
scroll to position [72, 0]
drag, startPoint x: 75, startPoint y: 176, endPoint x: 294, endPoint y: 334, distance: 270.1
click at [294, 263] on div "/* Container styling with light bottom border */ .wp-block-cloudcatch-tabs__con…" at bounding box center [281, 215] width 425 height 96
copy code "/* Container styling with light bottom border */ .wp-block-cloudcatch-tabs__con…"
